Goal: Task Accomplishment & Management: Manage account settings

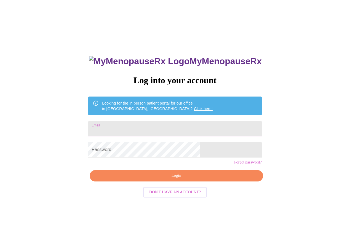
click at [163, 130] on input "Email" at bounding box center [174, 128] width 173 height 15
type input "[EMAIL_ADDRESS][DOMAIN_NAME]"
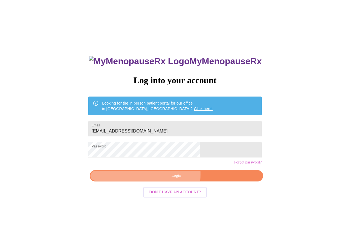
click at [159, 179] on span "Login" at bounding box center [176, 175] width 161 height 7
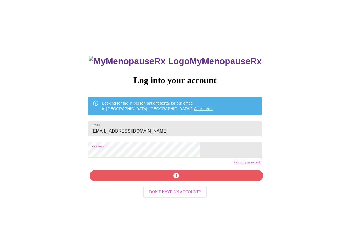
click at [100, 156] on div "MyMenopauseRx Log into your account Looking for the in person patient portal fo…" at bounding box center [175, 137] width 346 height 271
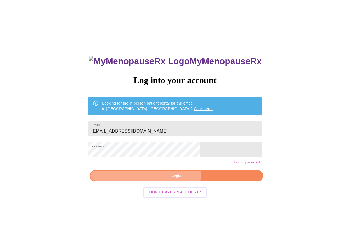
click at [155, 179] on span "Login" at bounding box center [176, 175] width 161 height 7
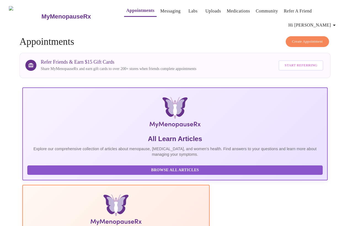
click at [321, 23] on span "Hi [PERSON_NAME]" at bounding box center [313, 25] width 49 height 8
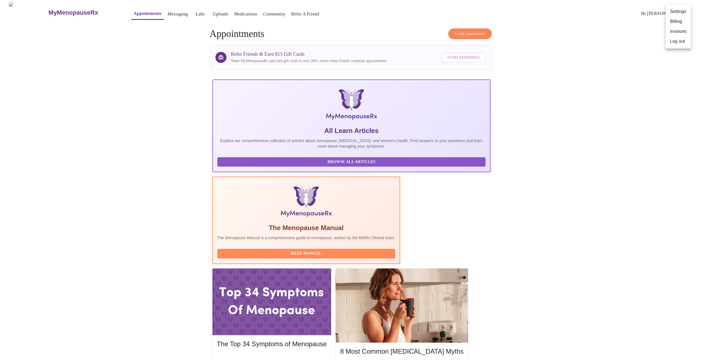
click at [350, 23] on li "Billing" at bounding box center [678, 22] width 25 height 10
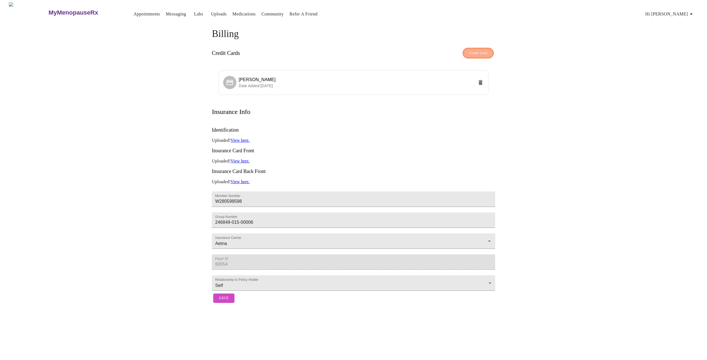
click at [350, 53] on span "Create Card" at bounding box center [478, 53] width 19 height 6
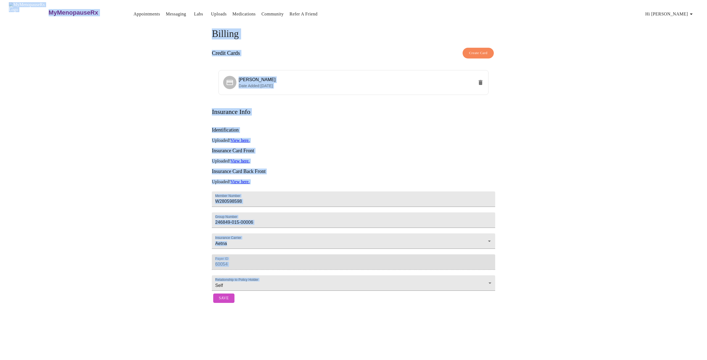
click at [350, 53] on span "Create Card" at bounding box center [478, 53] width 19 height 6
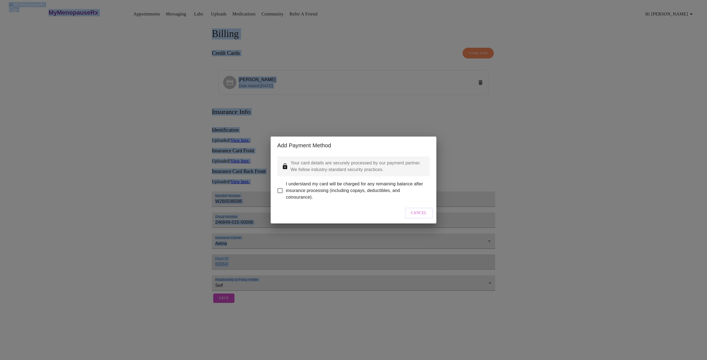
click at [350, 216] on span "Cancel" at bounding box center [419, 213] width 16 height 7
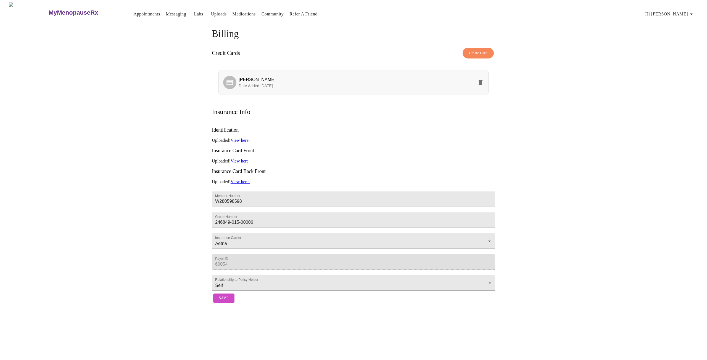
click at [350, 80] on span "[PERSON_NAME]" at bounding box center [356, 80] width 235 height 7
click at [305, 72] on li "[PERSON_NAME] Date Added: [DATE]" at bounding box center [353, 82] width 270 height 25
click at [297, 83] on p "Date Added: [DATE]" at bounding box center [356, 86] width 235 height 6
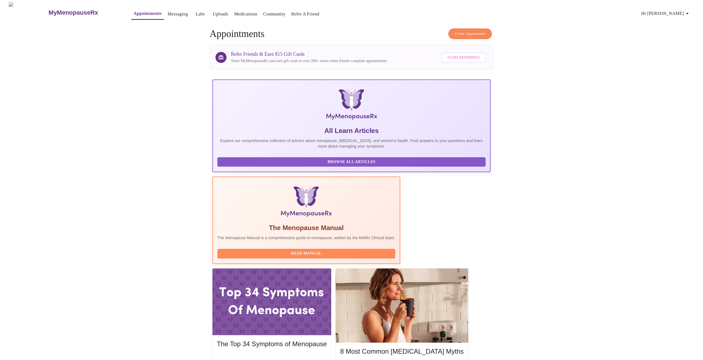
click at [350, 11] on span "Hi [PERSON_NAME]" at bounding box center [665, 14] width 49 height 8
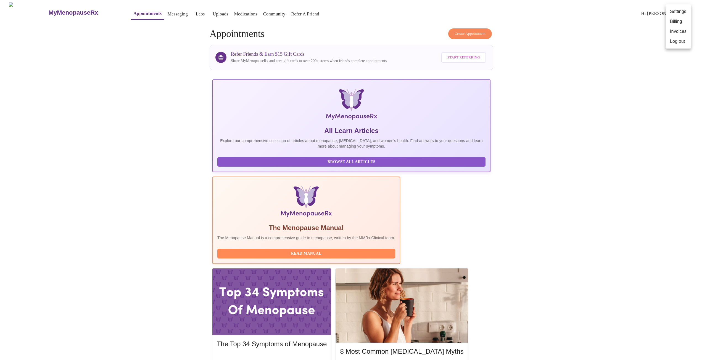
click at [350, 28] on li "Invoices" at bounding box center [678, 32] width 25 height 10
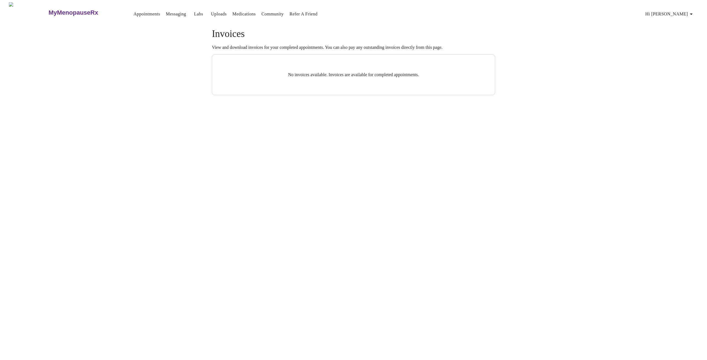
click at [350, 14] on span "Hi [PERSON_NAME]" at bounding box center [669, 14] width 49 height 8
click at [350, 14] on li "Settings" at bounding box center [682, 12] width 25 height 10
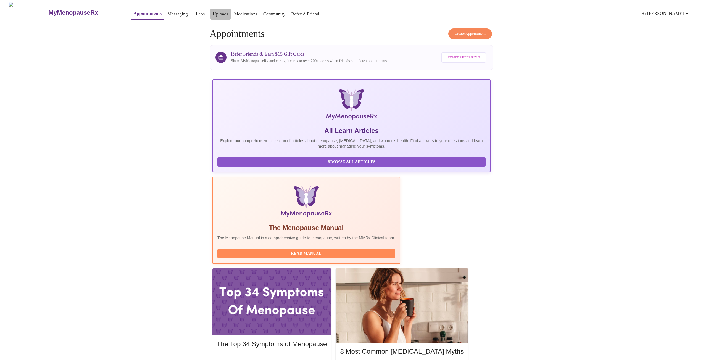
click at [213, 13] on link "Uploads" at bounding box center [221, 14] width 16 height 8
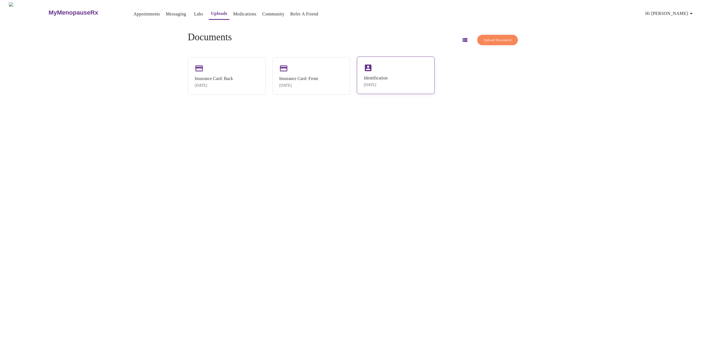
click at [350, 78] on div "Identification [DATE]" at bounding box center [396, 76] width 78 height 38
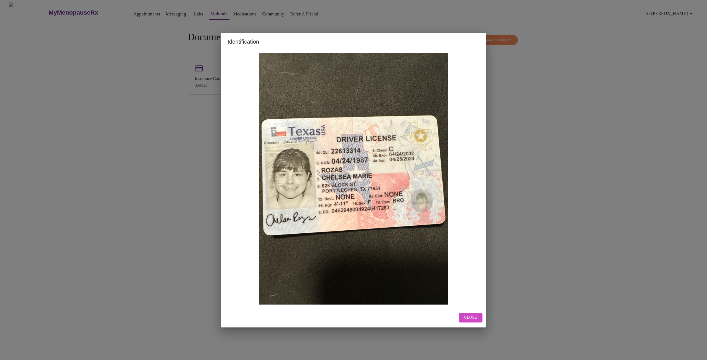
click at [350, 225] on span "Close" at bounding box center [470, 318] width 13 height 7
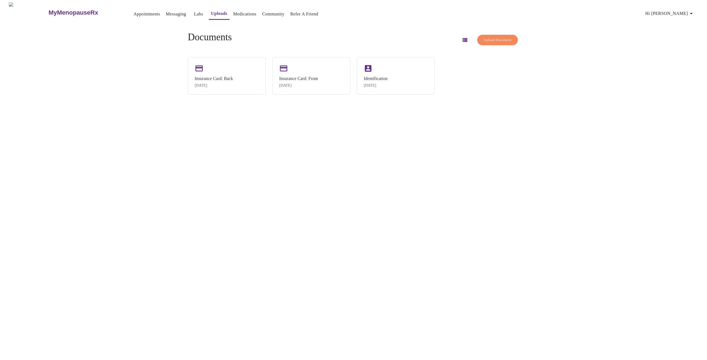
click at [350, 40] on span "Upload Document" at bounding box center [498, 40] width 28 height 6
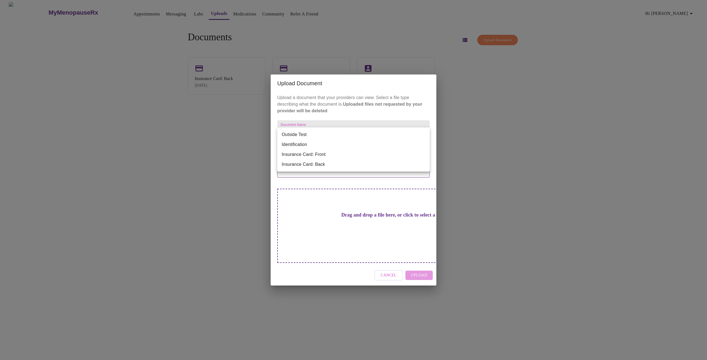
click at [350, 141] on body "MyMenopauseRx Appointments Messaging Labs Uploads Medications Community Refer a…" at bounding box center [353, 182] width 703 height 360
click at [350, 153] on li "Insurance Card: Front" at bounding box center [353, 155] width 152 height 10
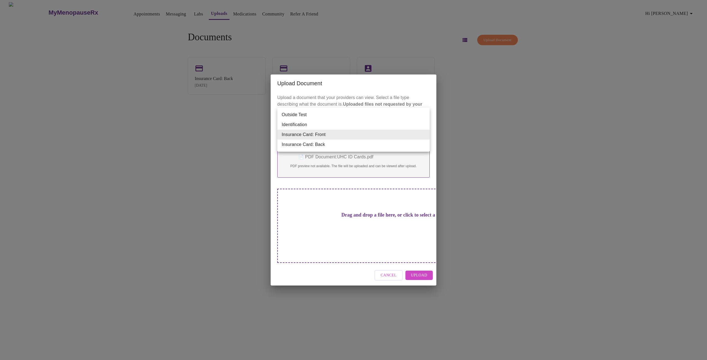
click at [319, 137] on body "MyMenopauseRx Appointments Messaging Labs Uploads Medications Community Refer a…" at bounding box center [353, 182] width 703 height 360
click at [318, 145] on li "Insurance Card: Back" at bounding box center [353, 145] width 152 height 10
click at [325, 137] on body "MyMenopauseRx Appointments Messaging Labs Uploads Medications Community Refer a…" at bounding box center [353, 182] width 703 height 360
click at [325, 127] on li "Insurance Card: Front" at bounding box center [353, 125] width 152 height 10
type input "Insurance Card: Front"
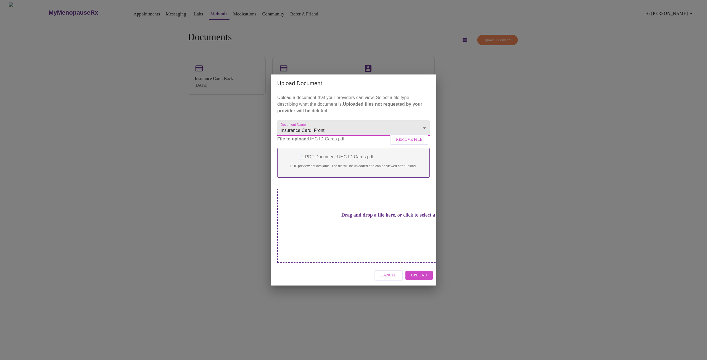
click at [350, 225] on span "Upload" at bounding box center [419, 275] width 16 height 7
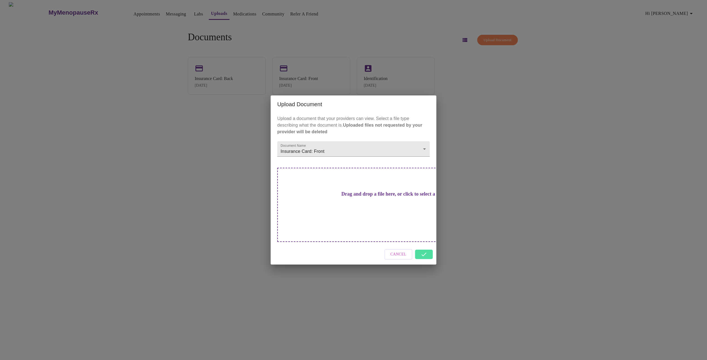
click at [350, 225] on div "Cancel" at bounding box center [354, 254] width 166 height 21
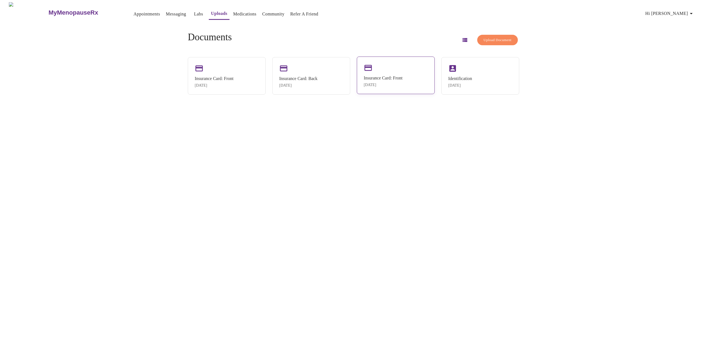
click at [350, 79] on div "Insurance Card: Front" at bounding box center [383, 78] width 39 height 5
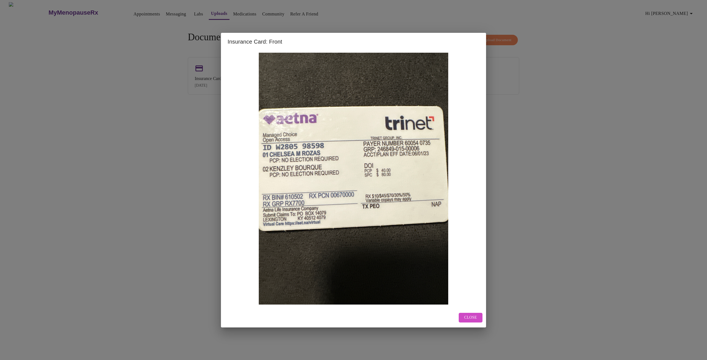
click at [350, 225] on span "Close" at bounding box center [470, 318] width 13 height 7
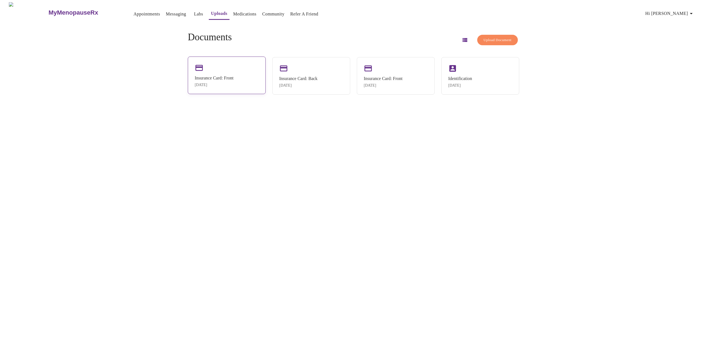
click at [233, 83] on div "[DATE]" at bounding box center [214, 85] width 39 height 4
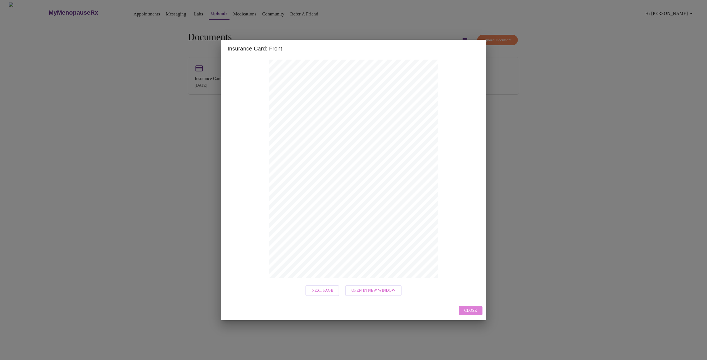
click at [350, 225] on button "Close" at bounding box center [471, 311] width 24 height 10
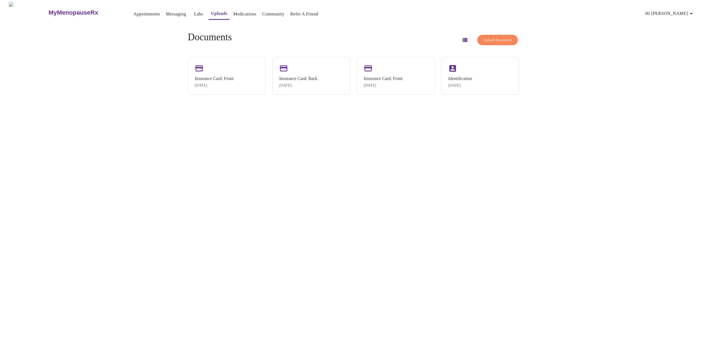
click at [350, 40] on span "Upload Document" at bounding box center [498, 40] width 28 height 6
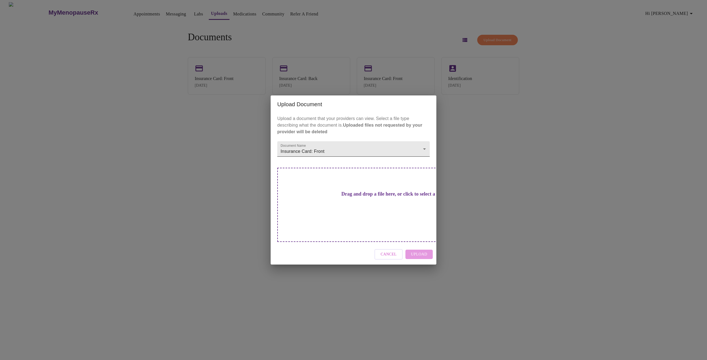
click at [350, 162] on body "MyMenopauseRx Appointments Messaging Labs Uploads Medications Community Refer a…" at bounding box center [353, 182] width 703 height 360
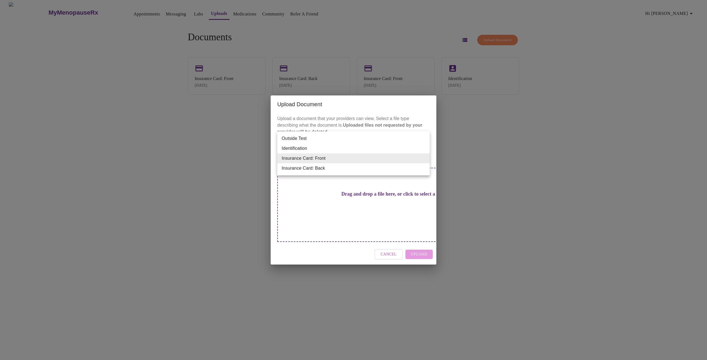
click at [342, 151] on li "Identification" at bounding box center [353, 149] width 152 height 10
type input "Identification"
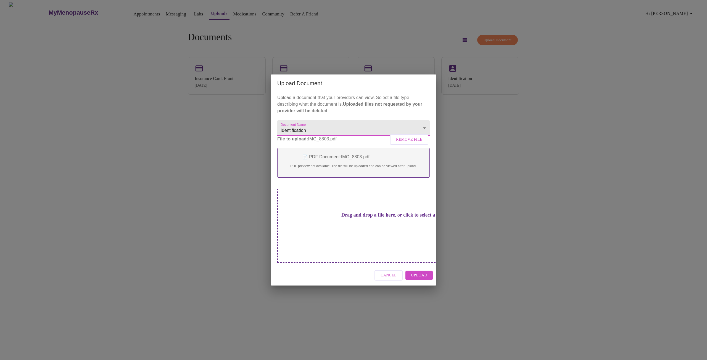
click at [350, 225] on span "Upload" at bounding box center [419, 275] width 16 height 7
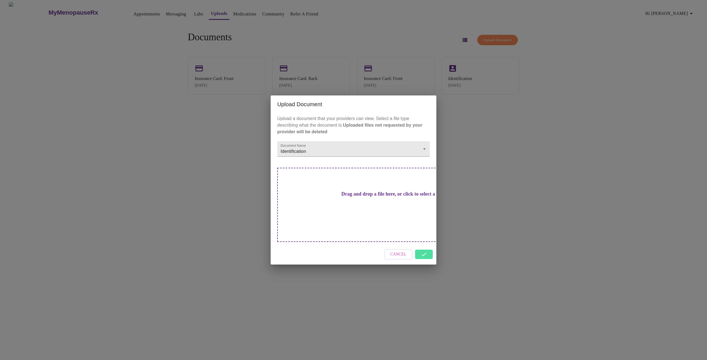
click at [350, 225] on div "Cancel" at bounding box center [354, 254] width 166 height 21
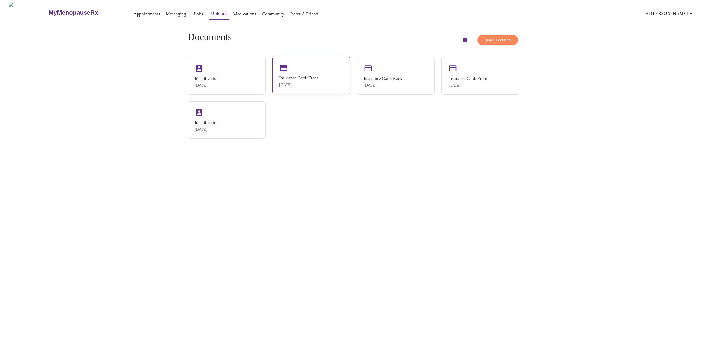
click at [300, 73] on div "Insurance Card: Front [DATE]" at bounding box center [311, 76] width 78 height 38
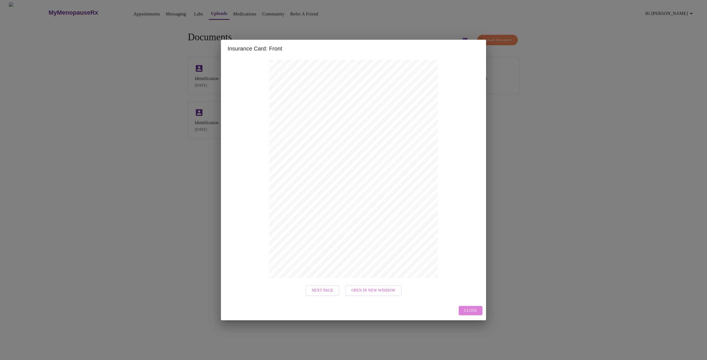
click at [350, 225] on span "Close" at bounding box center [470, 311] width 13 height 7
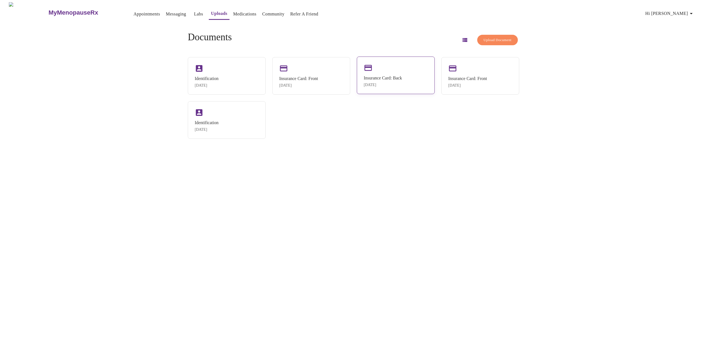
click at [350, 76] on div "Insurance Card: Back" at bounding box center [383, 78] width 38 height 5
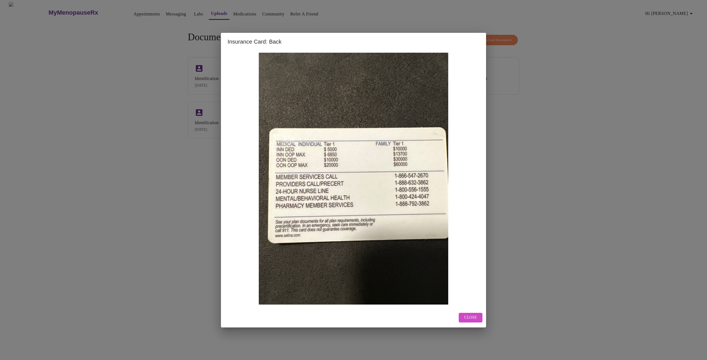
click at [350, 225] on span "Close" at bounding box center [470, 318] width 13 height 7
